Goal: Task Accomplishment & Management: Manage account settings

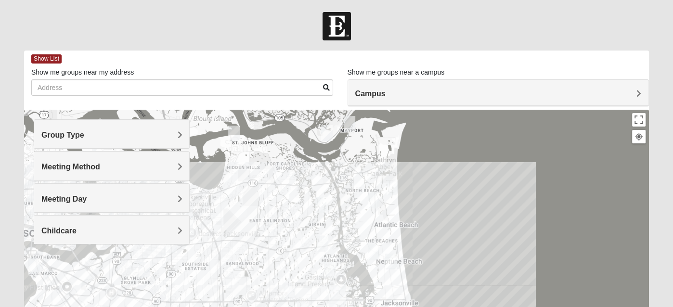
click at [117, 134] on h4 "Group Type" at bounding box center [111, 135] width 141 height 9
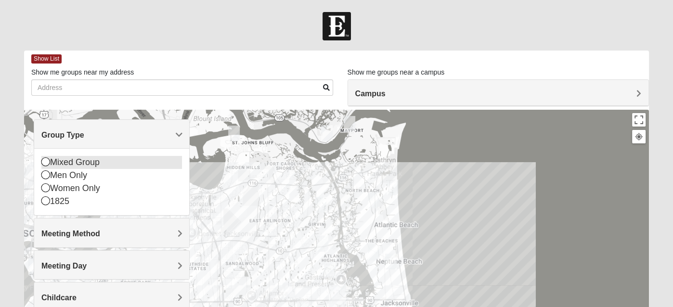
click at [46, 164] on icon at bounding box center [45, 161] width 9 height 9
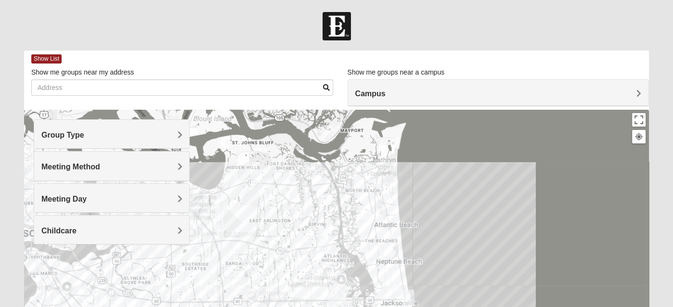
click at [97, 135] on h4 "Group Type" at bounding box center [111, 135] width 141 height 9
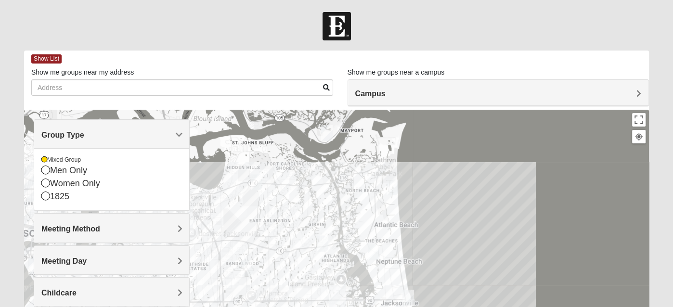
click at [119, 225] on h4 "Meeting Method" at bounding box center [111, 228] width 141 height 9
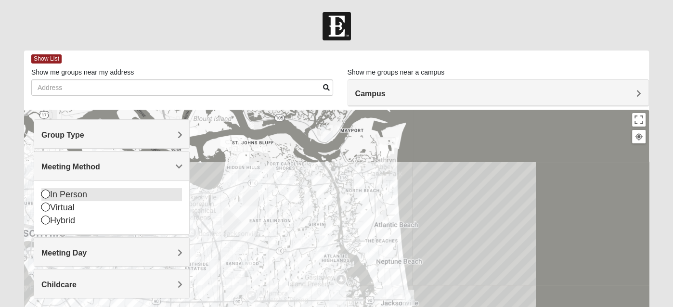
click at [75, 195] on div "In Person" at bounding box center [111, 194] width 141 height 13
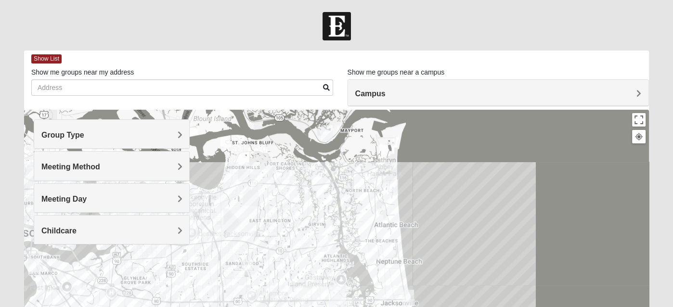
click at [106, 199] on h4 "Meeting Day" at bounding box center [111, 199] width 141 height 9
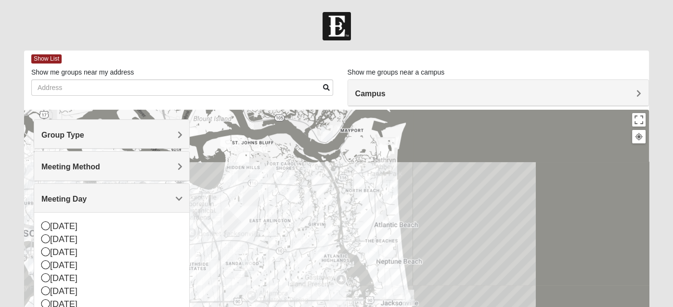
scroll to position [160, 0]
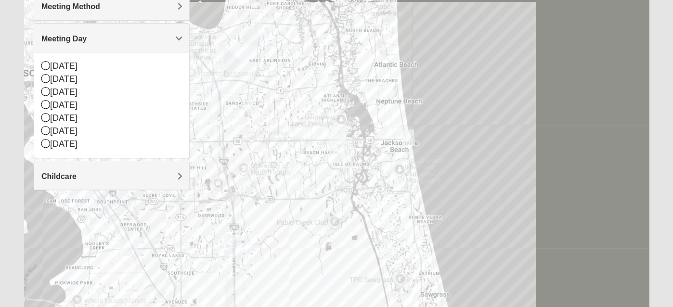
click at [531, 157] on div at bounding box center [336, 141] width 625 height 385
click at [96, 34] on h4 "Meeting Day" at bounding box center [111, 38] width 141 height 9
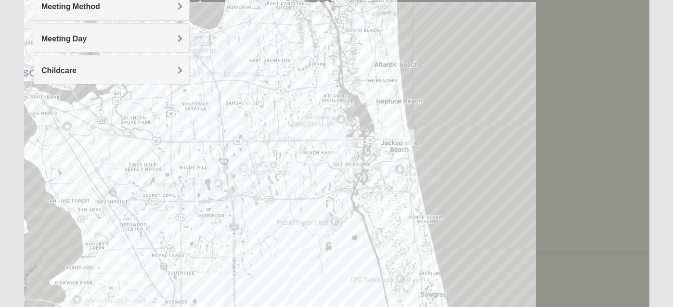
click at [408, 138] on img "Mixed Watkins 32250" at bounding box center [408, 138] width 19 height 24
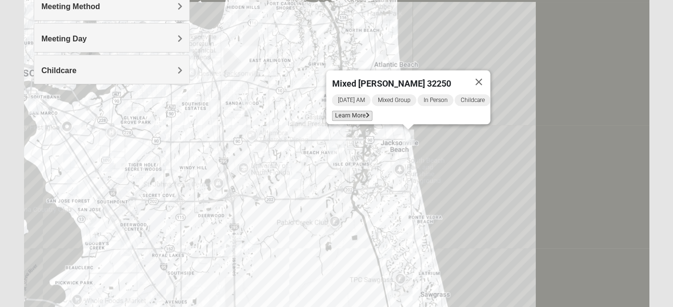
click at [361, 111] on span "Learn More" at bounding box center [352, 116] width 40 height 10
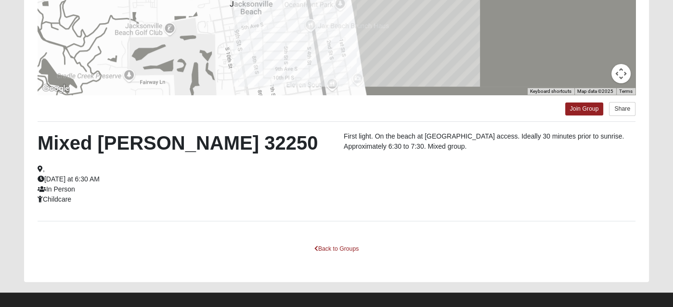
scroll to position [209, 0]
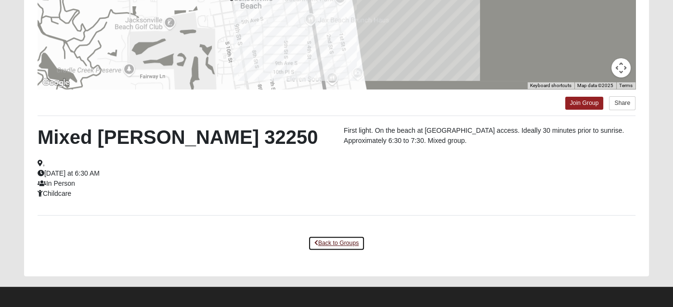
click at [330, 241] on link "Back to Groups" at bounding box center [336, 243] width 57 height 15
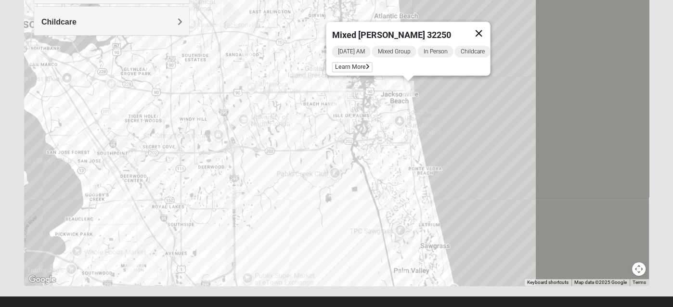
click at [489, 27] on button "Close" at bounding box center [479, 33] width 23 height 23
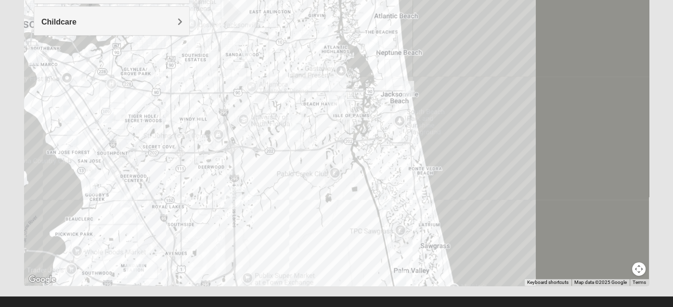
click at [374, 44] on img "Mixed Carter 32266" at bounding box center [373, 44] width 19 height 24
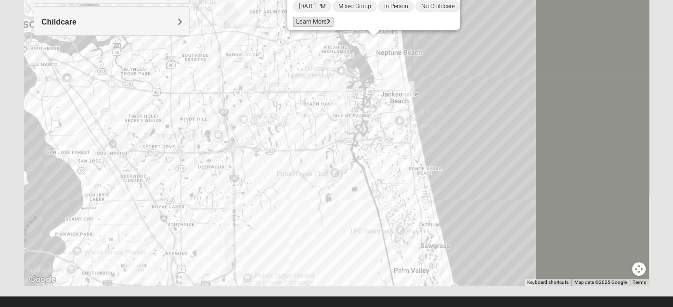
click at [303, 18] on span "Learn More" at bounding box center [313, 22] width 40 height 10
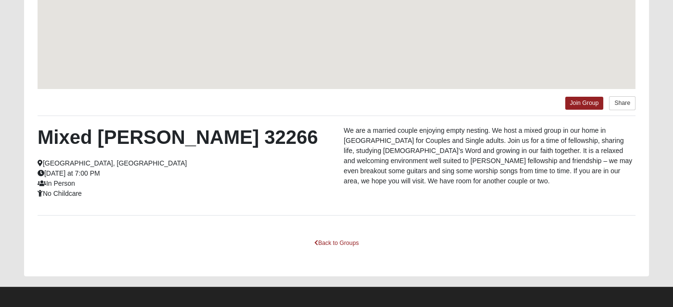
scroll to position [167, 0]
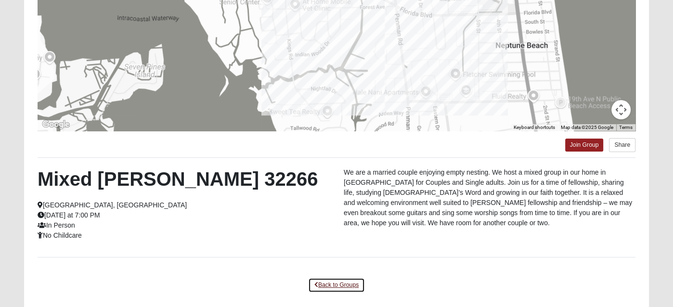
click at [351, 285] on link "Back to Groups" at bounding box center [336, 285] width 57 height 15
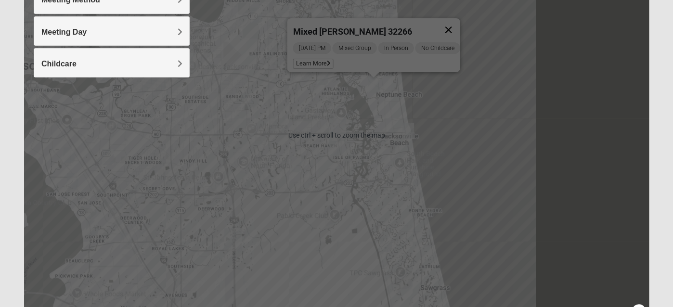
click at [458, 26] on button "Close" at bounding box center [448, 29] width 23 height 23
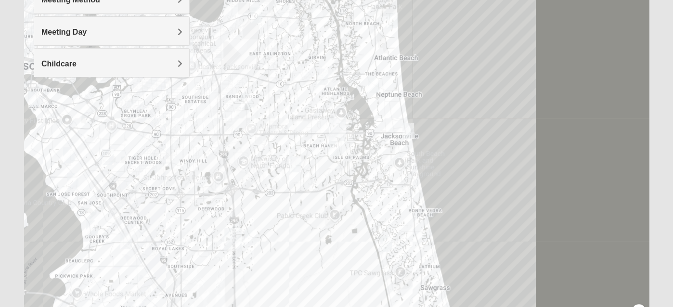
click at [397, 197] on div "To navigate, press the arrow keys." at bounding box center [336, 135] width 625 height 385
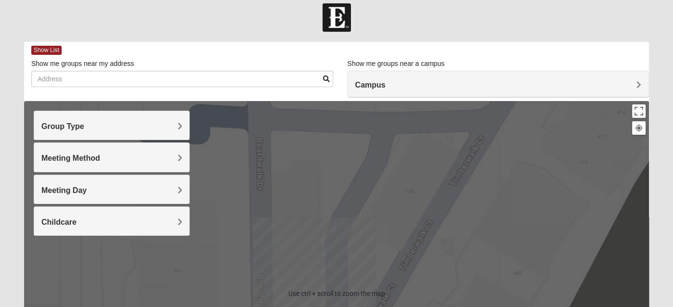
scroll to position [0, 0]
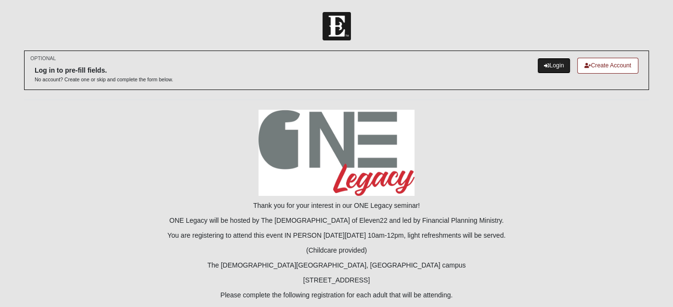
click at [552, 61] on link "Login" at bounding box center [553, 66] width 33 height 16
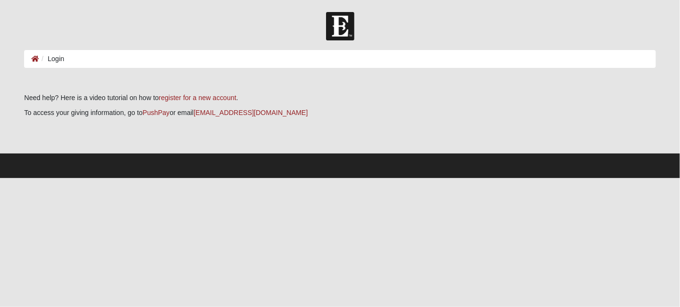
click at [82, 54] on ol "Login" at bounding box center [339, 59] width 631 height 18
click at [57, 61] on li "Login" at bounding box center [51, 59] width 25 height 10
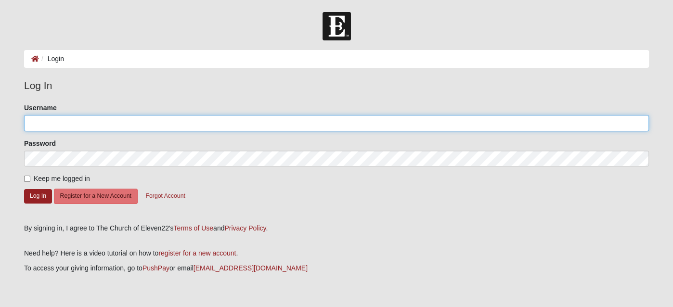
click at [56, 119] on input "Username" at bounding box center [336, 123] width 625 height 16
type input "TerriCohen"
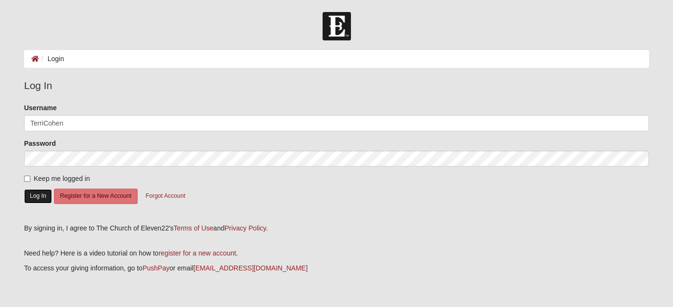
click at [36, 196] on button "Log In" at bounding box center [38, 196] width 28 height 14
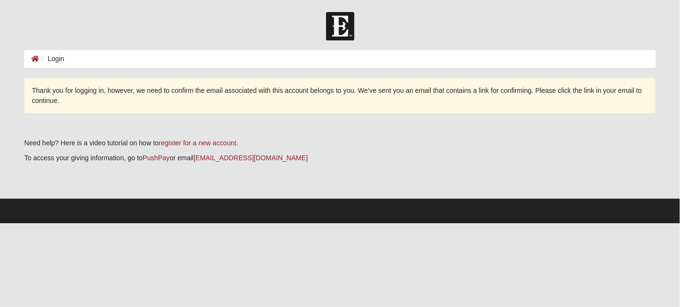
click at [346, 131] on p at bounding box center [339, 128] width 631 height 10
click at [59, 61] on li "Login" at bounding box center [51, 59] width 25 height 10
click at [445, 102] on div "Thank you for logging in, however, we need to confirm the email associated with…" at bounding box center [339, 96] width 631 height 36
click at [295, 158] on p "To access your giving information, go to PushPay or email giving@coe22.com" at bounding box center [339, 158] width 631 height 10
click at [337, 25] on img at bounding box center [340, 26] width 28 height 28
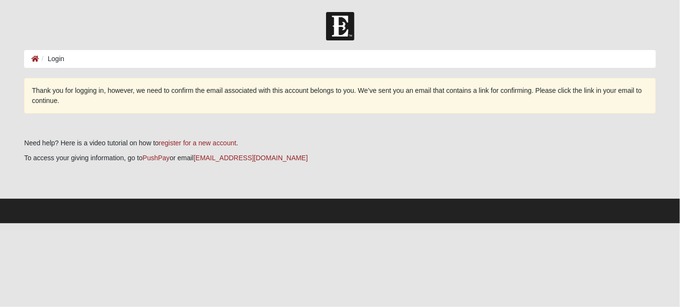
click at [56, 58] on li "Login" at bounding box center [51, 59] width 25 height 10
click at [37, 57] on icon at bounding box center [35, 58] width 8 height 7
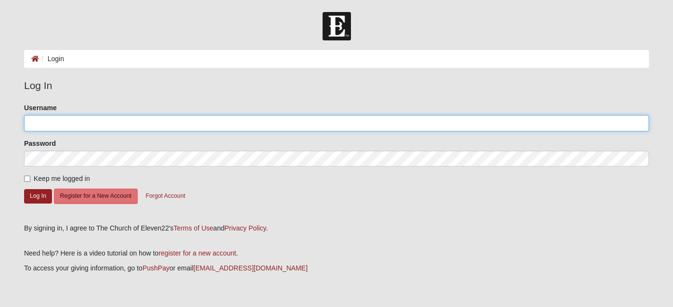
click at [54, 118] on input "Username" at bounding box center [336, 123] width 625 height 16
type input "TerriCohen"
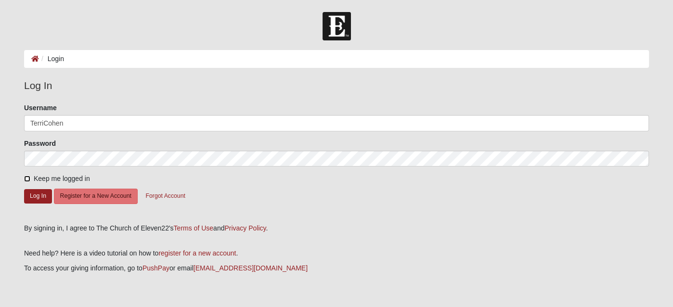
click at [26, 179] on input "Keep me logged in" at bounding box center [27, 179] width 6 height 6
checkbox input "true"
click at [33, 195] on button "Log In" at bounding box center [38, 196] width 28 height 14
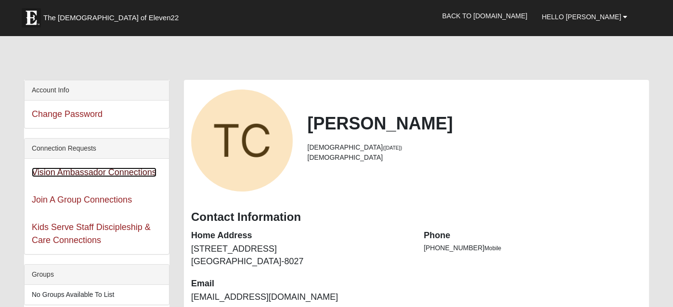
click at [104, 173] on link "Vision Ambassador Connections" at bounding box center [94, 173] width 125 height 10
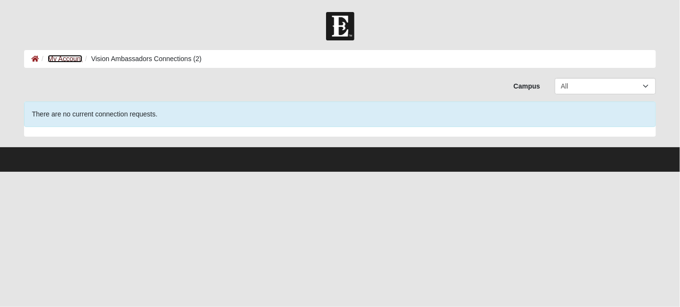
click at [64, 62] on link "My Account" at bounding box center [65, 59] width 35 height 8
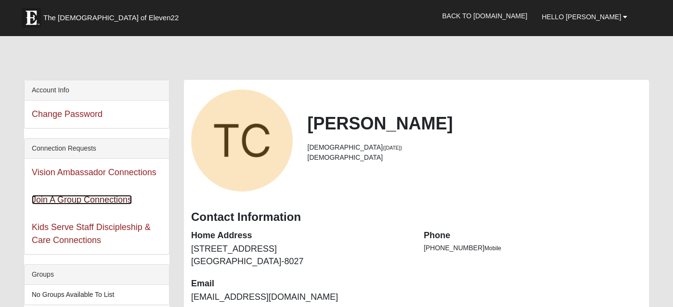
click at [57, 197] on link "Join A Group Connections" at bounding box center [82, 200] width 100 height 10
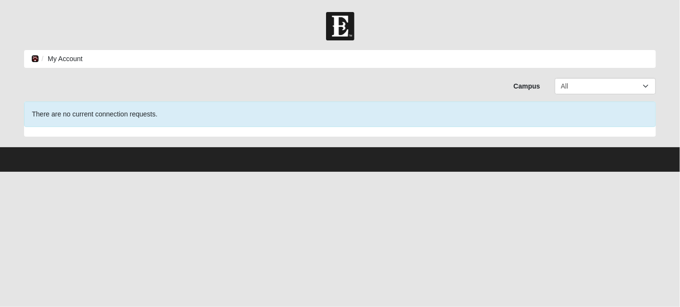
click at [35, 59] on icon at bounding box center [35, 58] width 8 height 7
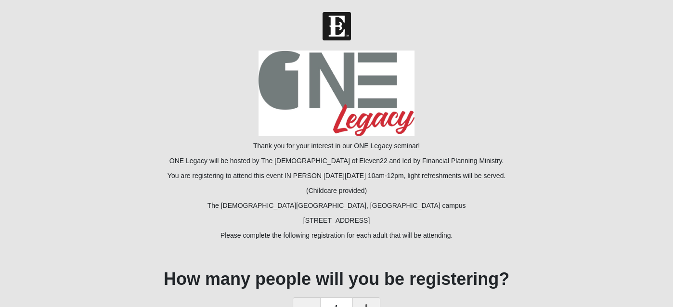
click at [570, 120] on p at bounding box center [336, 94] width 625 height 86
